Goal: Subscribe to service/newsletter

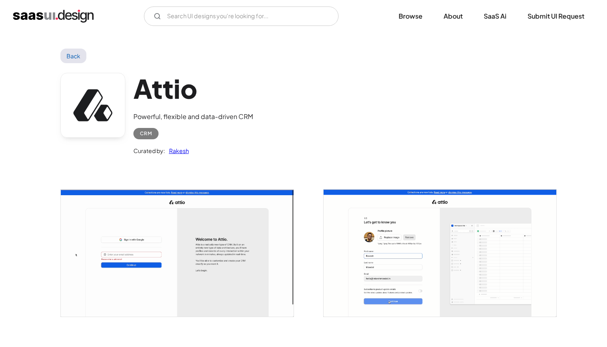
click at [302, 143] on div "Attio Powerful, flexible and data-driven CRM CRM Curated by: Rakesh" at bounding box center [303, 116] width 486 height 106
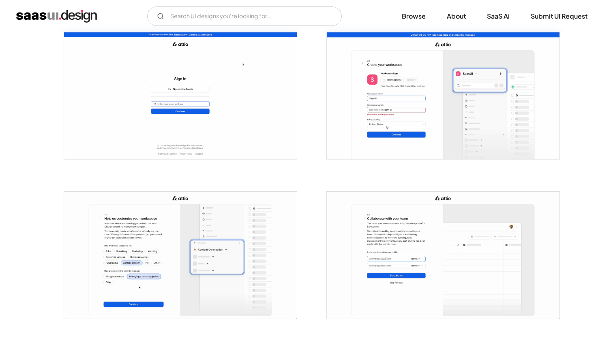
scroll to position [317, 0]
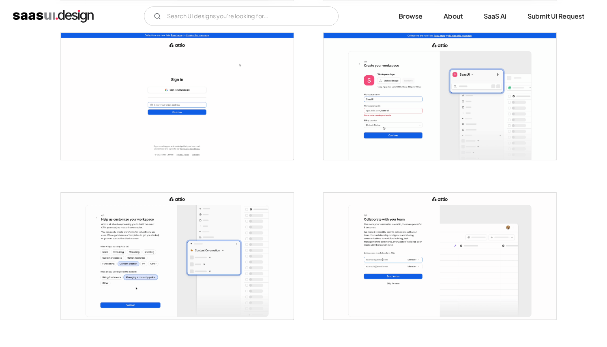
click at [388, 114] on img "open lightbox" at bounding box center [439, 96] width 233 height 127
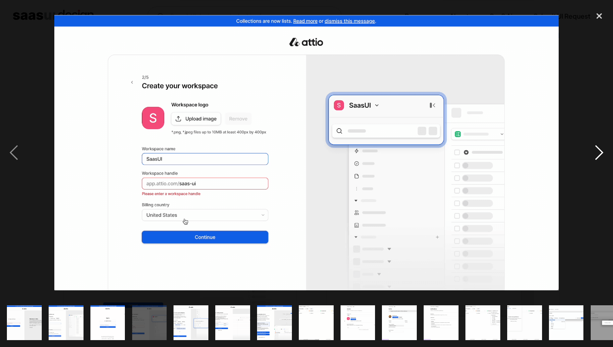
click at [598, 158] on div "next image" at bounding box center [599, 153] width 28 height 292
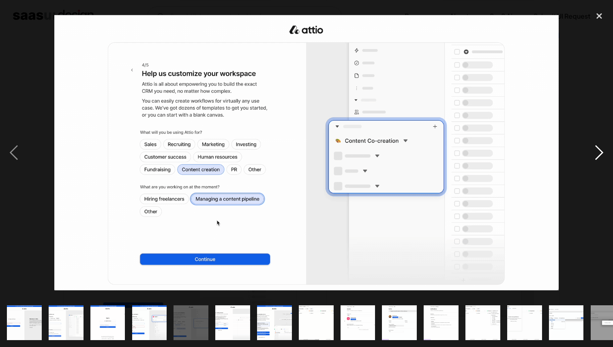
click at [598, 158] on div "next image" at bounding box center [599, 153] width 28 height 292
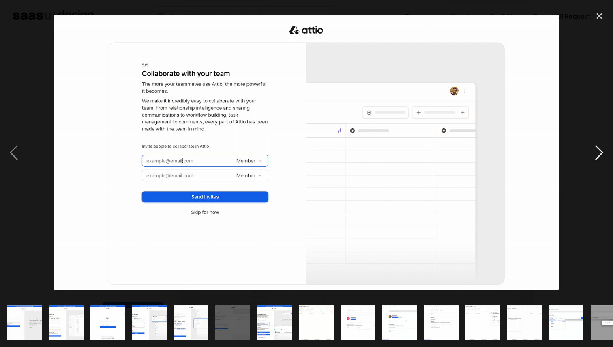
click at [598, 158] on div "next image" at bounding box center [599, 153] width 28 height 292
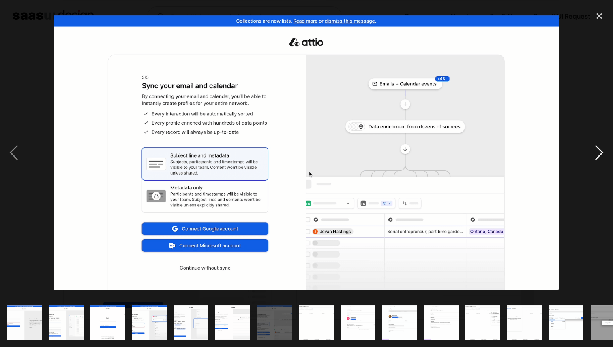
click at [598, 158] on div "next image" at bounding box center [599, 153] width 28 height 292
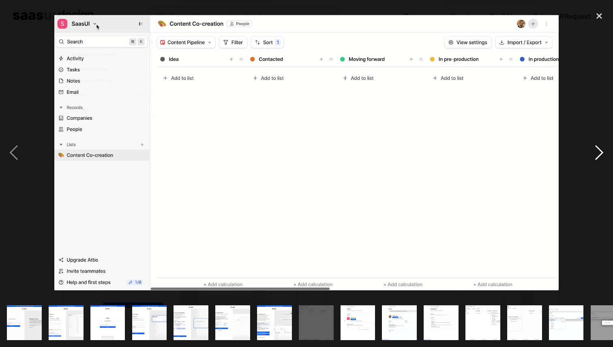
click at [598, 158] on div "next image" at bounding box center [599, 153] width 28 height 292
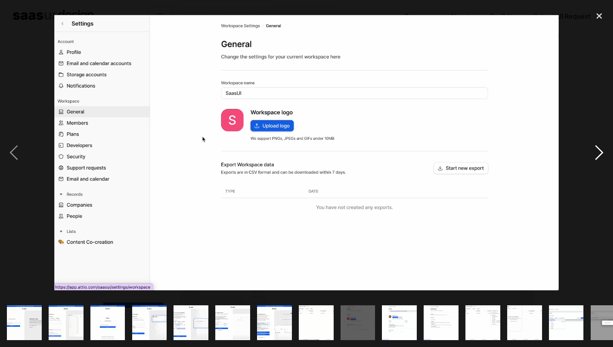
click at [598, 158] on div "next image" at bounding box center [599, 153] width 28 height 292
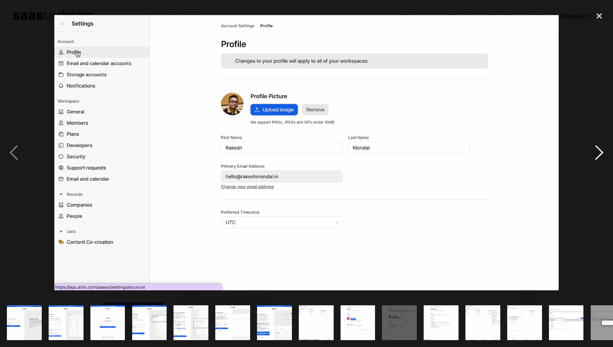
click at [598, 158] on div "next image" at bounding box center [599, 153] width 28 height 292
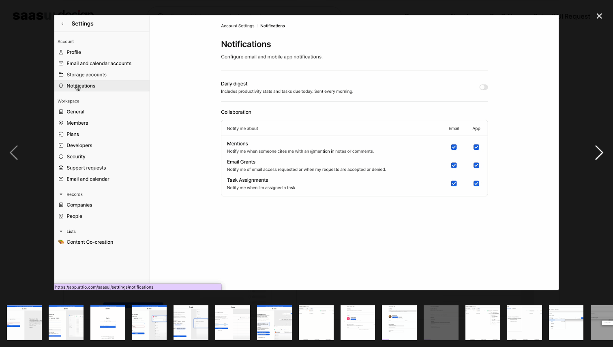
click at [598, 158] on div "next image" at bounding box center [599, 153] width 28 height 292
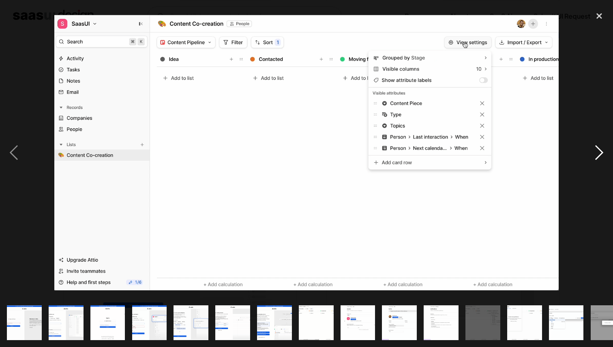
click at [600, 147] on div "next image" at bounding box center [599, 153] width 28 height 292
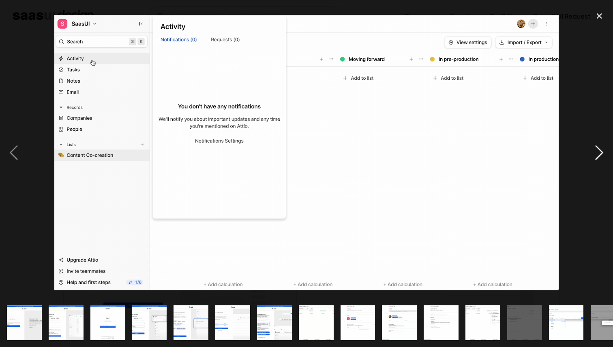
click at [600, 147] on div "next image" at bounding box center [599, 153] width 28 height 292
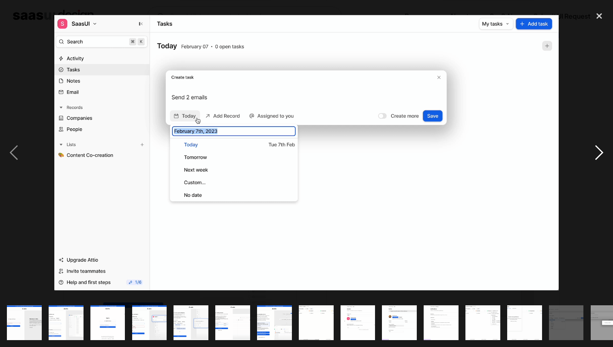
click at [600, 147] on div "next image" at bounding box center [599, 153] width 28 height 292
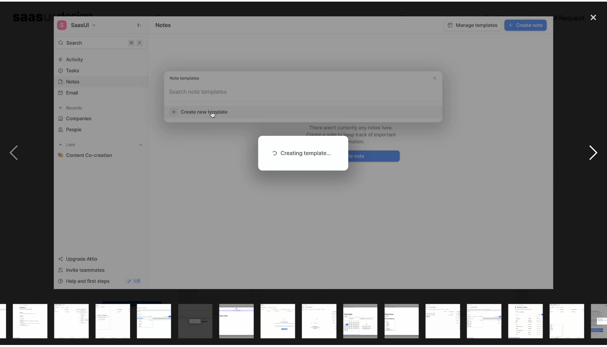
scroll to position [0, 436]
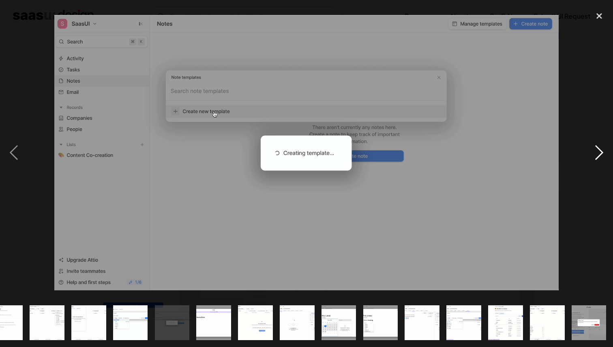
click at [600, 147] on div "next image" at bounding box center [599, 153] width 28 height 292
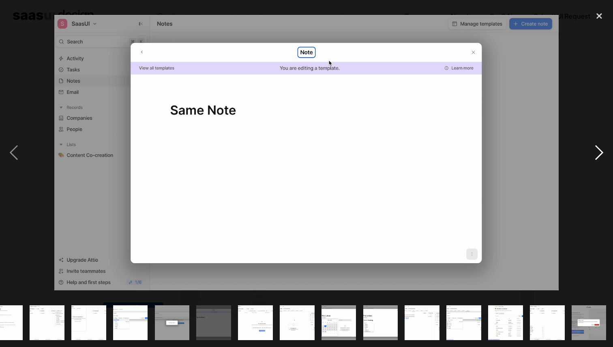
click at [600, 147] on div "next image" at bounding box center [599, 153] width 28 height 292
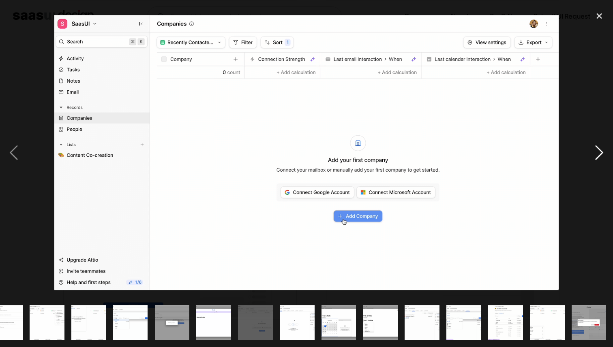
click at [595, 152] on div "next image" at bounding box center [599, 153] width 28 height 292
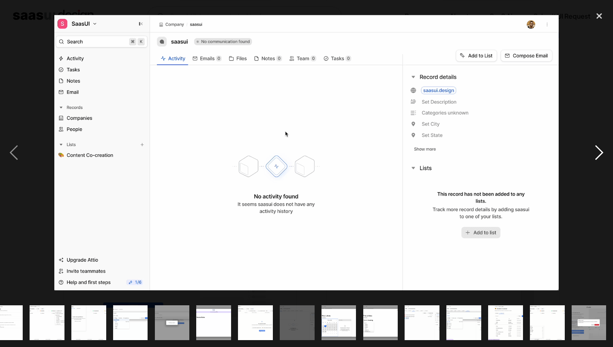
click at [595, 152] on div "next image" at bounding box center [599, 153] width 28 height 292
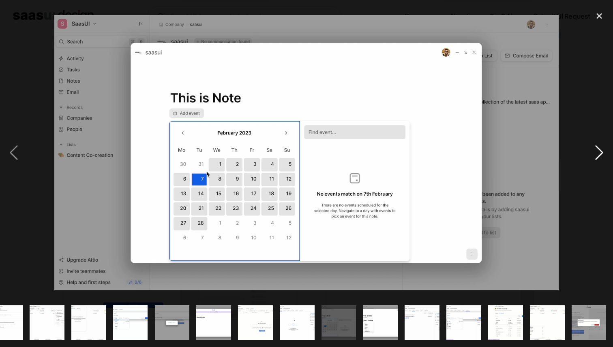
click at [595, 152] on div "next image" at bounding box center [599, 153] width 28 height 292
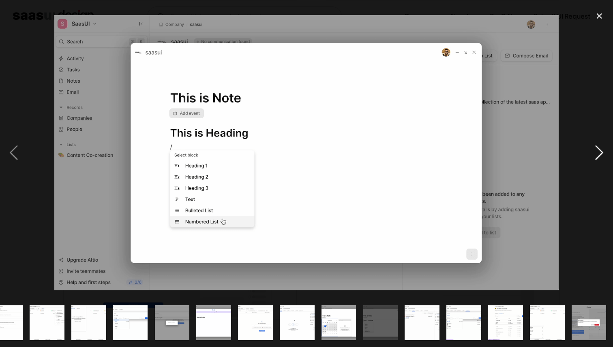
click at [595, 152] on div "next image" at bounding box center [599, 153] width 28 height 292
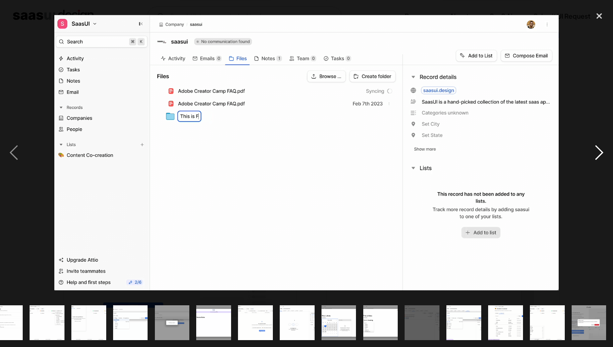
click at [595, 152] on div "next image" at bounding box center [599, 153] width 28 height 292
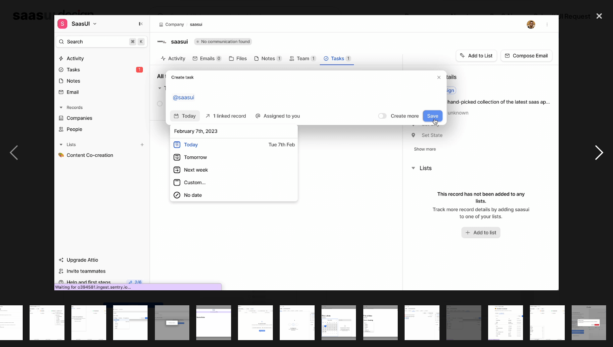
click at [595, 152] on div "next image" at bounding box center [599, 153] width 28 height 292
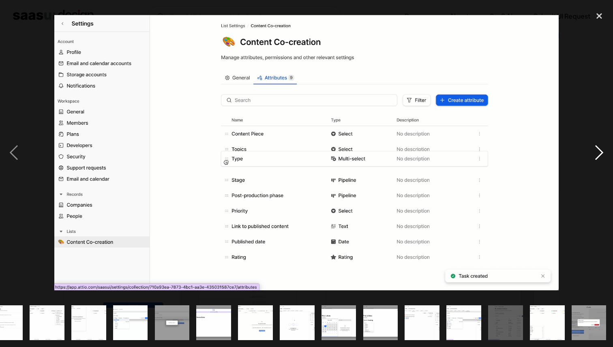
click at [595, 152] on div "next image" at bounding box center [599, 153] width 28 height 292
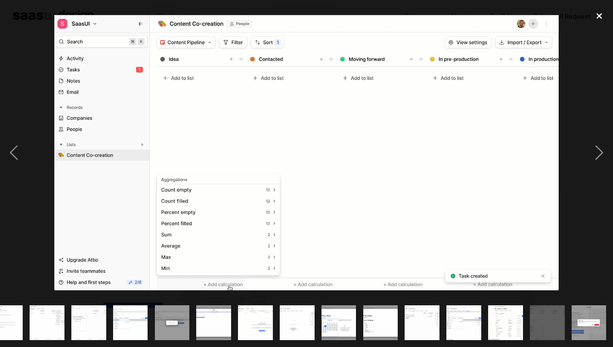
click at [600, 15] on div "close lightbox" at bounding box center [599, 16] width 28 height 18
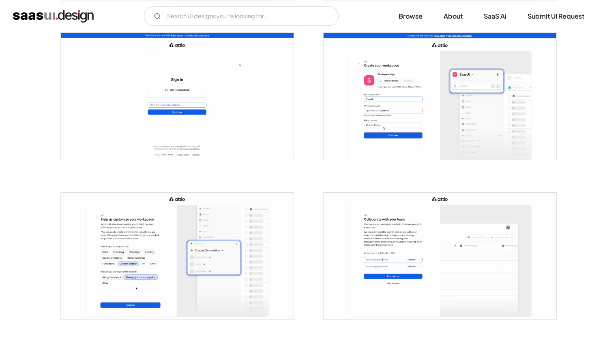
scroll to position [0, 0]
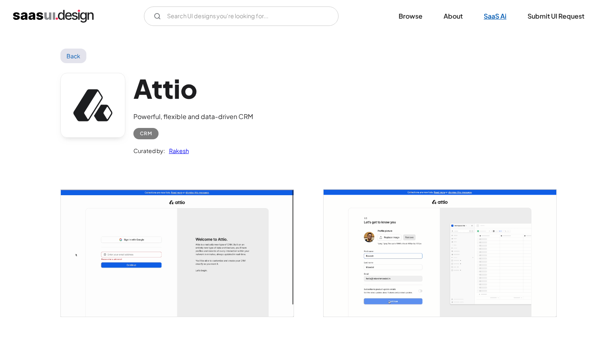
click at [487, 19] on link "SaaS Ai" at bounding box center [495, 16] width 42 height 18
click at [407, 18] on link "Browse" at bounding box center [410, 16] width 43 height 18
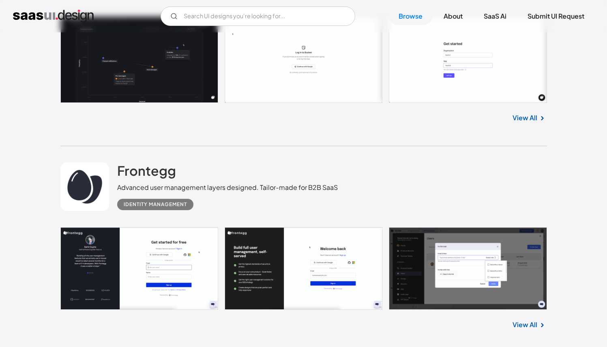
scroll to position [2707, 0]
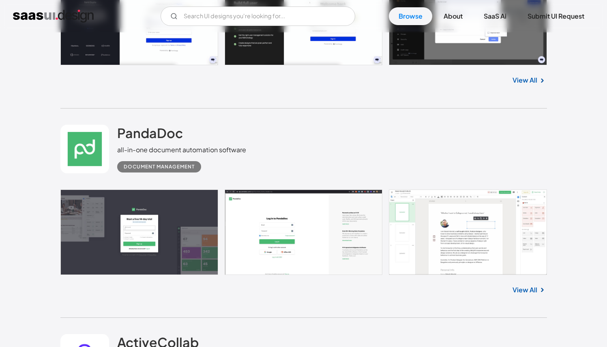
click at [273, 152] on div "PandaDoc all-in-one document automation software Document Management" at bounding box center [303, 149] width 486 height 81
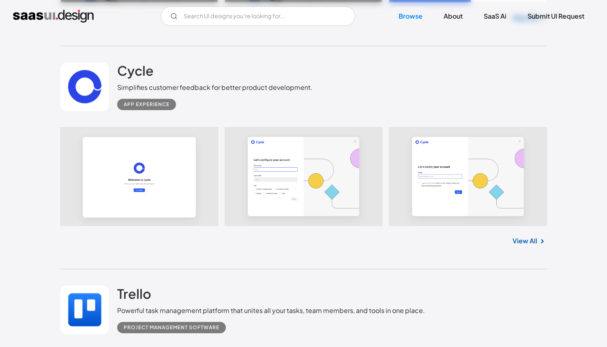
scroll to position [6097, 0]
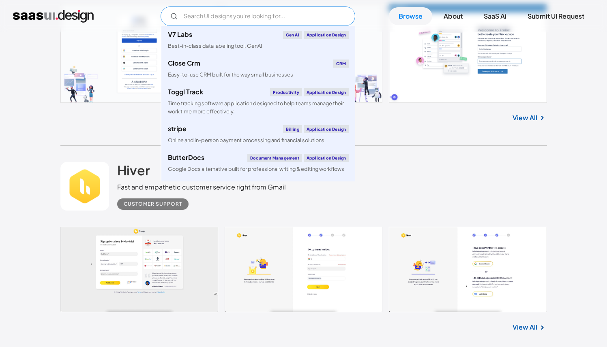
click at [207, 18] on input "Email Form" at bounding box center [257, 15] width 195 height 19
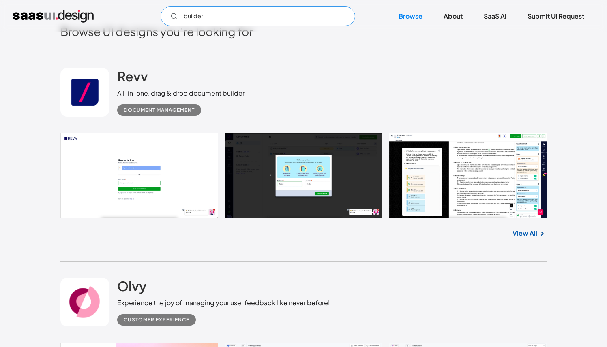
scroll to position [0, 0]
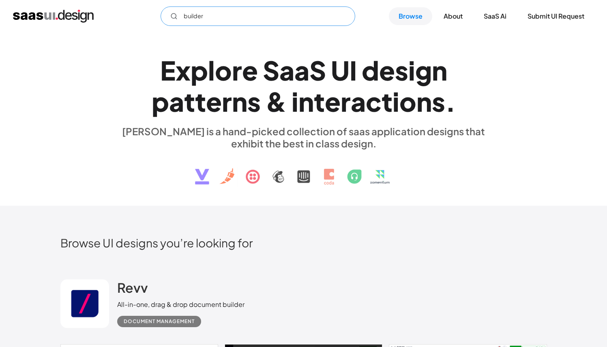
click at [257, 17] on input "builder" at bounding box center [257, 15] width 195 height 19
click at [265, 15] on input "builder" at bounding box center [257, 15] width 195 height 19
type input "builder"
click at [43, 17] on img "home" at bounding box center [53, 16] width 81 height 13
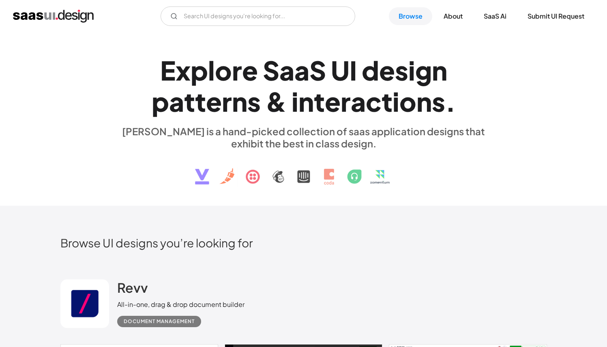
click at [422, 202] on div "E x p l o r e S a a S U I d e s i g n p a t t e r n s & i n t e r a c t i o n s…" at bounding box center [303, 119] width 607 height 174
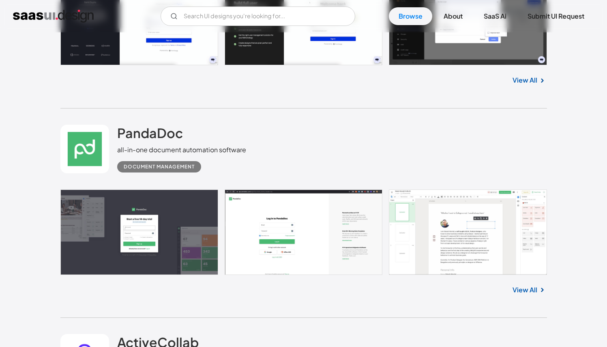
scroll to position [2716, 0]
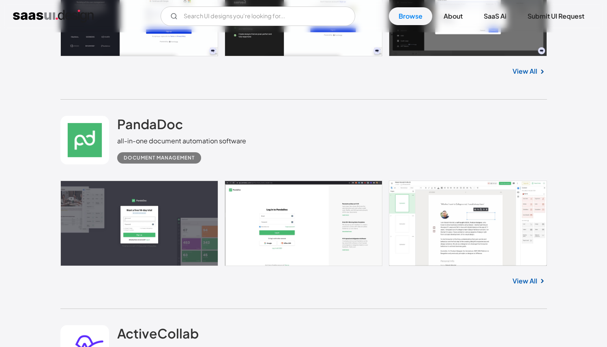
click at [449, 253] on link at bounding box center [303, 224] width 486 height 86
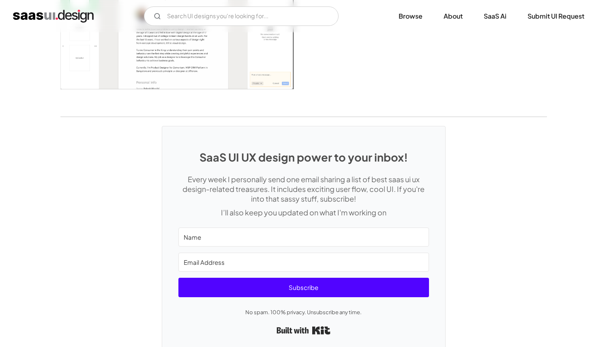
scroll to position [1838, 0]
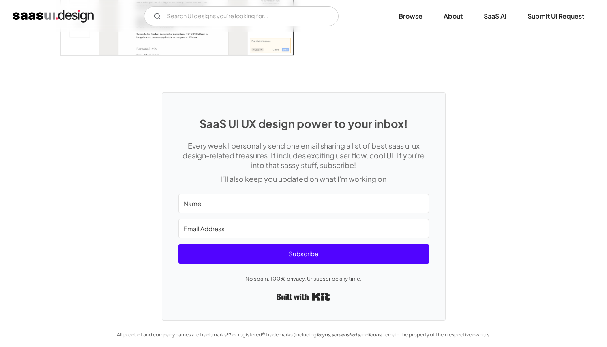
click at [502, 217] on div "SaaS UI UX design power to your inbox! Every week I personally send one email s…" at bounding box center [303, 202] width 607 height 238
click at [334, 198] on input "Name" at bounding box center [303, 203] width 250 height 19
type input "y"
type input "p"
type input "C"
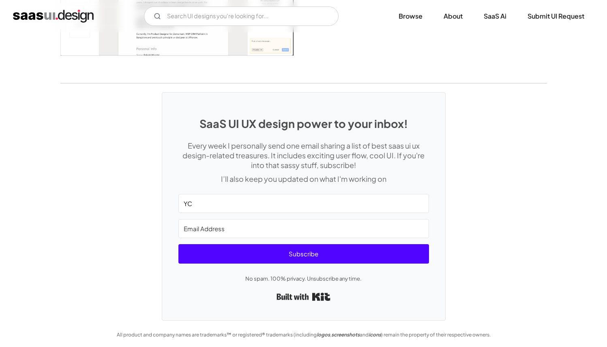
type input "YC"
type input "y"
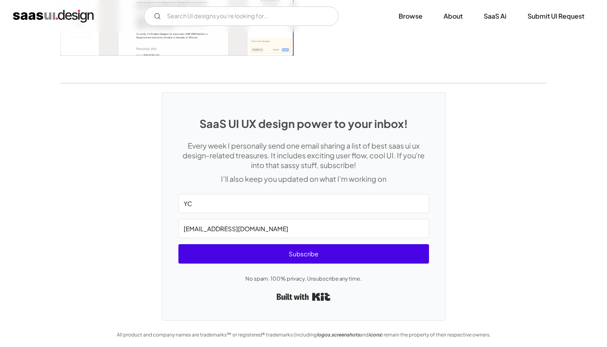
type input "phoebe7979@gmail.com"
click at [321, 254] on span "Subscribe" at bounding box center [303, 253] width 250 height 19
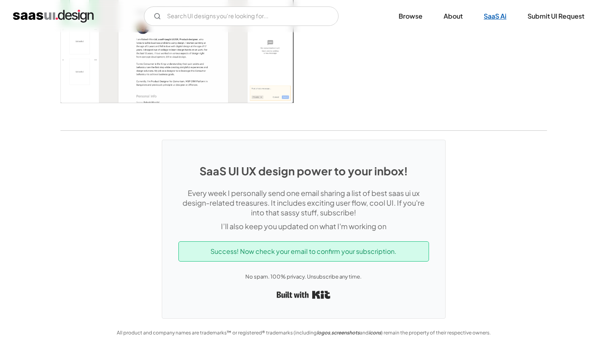
scroll to position [1789, 0]
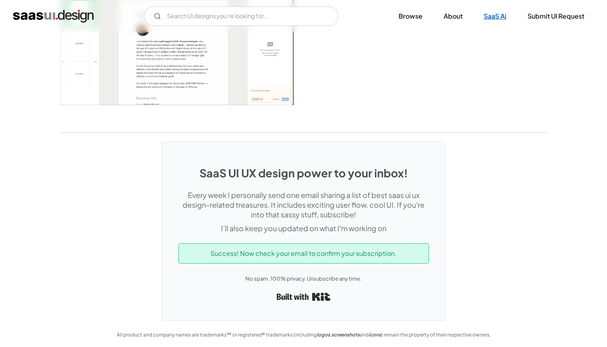
click at [495, 15] on link "SaaS Ai" at bounding box center [495, 16] width 42 height 18
click at [451, 16] on link "About" at bounding box center [453, 16] width 39 height 18
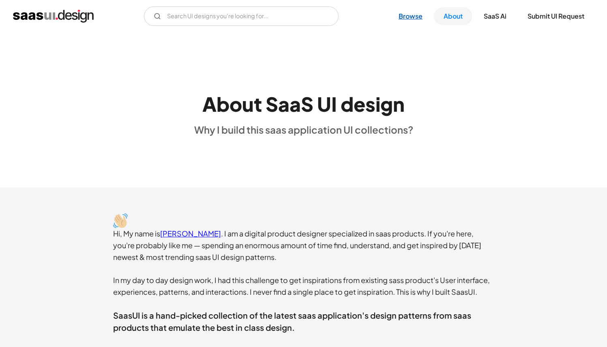
click at [402, 17] on link "Browse" at bounding box center [410, 16] width 43 height 18
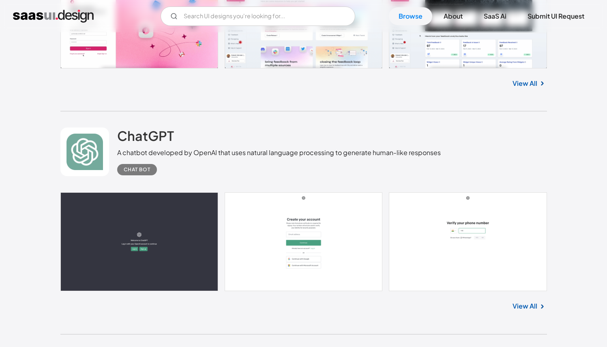
scroll to position [592, 0]
